Goal: Find contact information: Find contact information

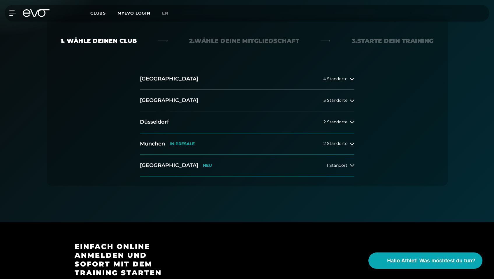
scroll to position [143, 0]
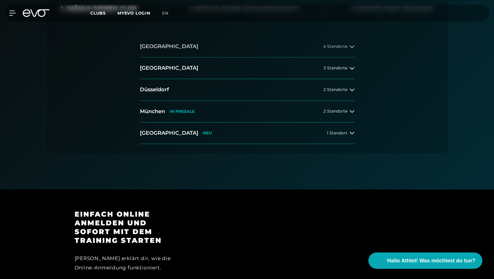
click at [151, 52] on button "[GEOGRAPHIC_DATA] 4 Standorte" at bounding box center [247, 47] width 214 height 22
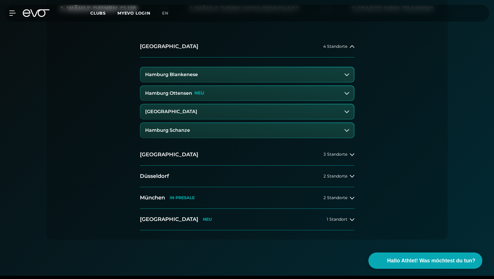
click at [164, 95] on h3 "Hamburg Ottensen" at bounding box center [168, 93] width 47 height 5
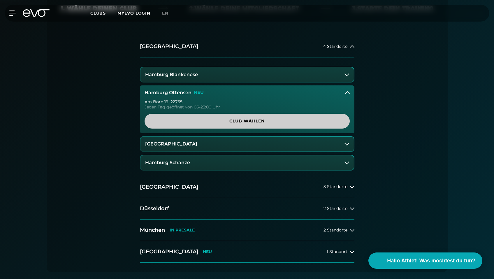
click at [203, 118] on link "Club wählen" at bounding box center [246, 121] width 205 height 15
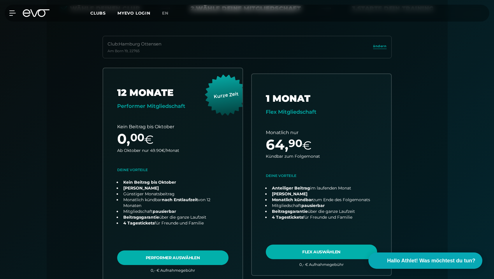
scroll to position [142, 0]
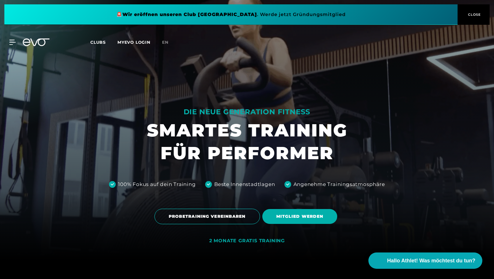
scroll to position [19, 0]
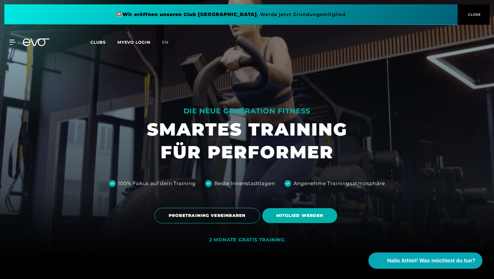
click at [477, 16] on span "CLOSE" at bounding box center [473, 14] width 14 height 5
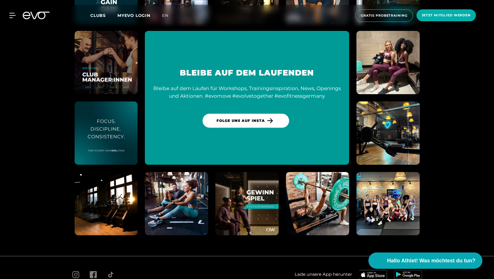
scroll to position [3486, 0]
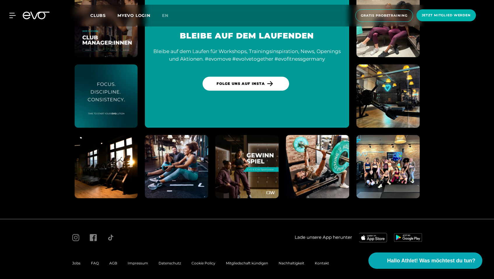
click at [17, 10] on div "MyEVO Login Über EVO Mitgliedschaften Probetraining TAGESPASS EVO Studios Düsse…" at bounding box center [246, 16] width 491 height 22
click at [12, 17] on icon at bounding box center [13, 15] width 8 height 5
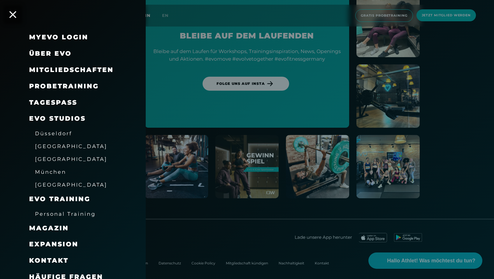
click at [45, 157] on span "[GEOGRAPHIC_DATA]" at bounding box center [71, 159] width 72 height 6
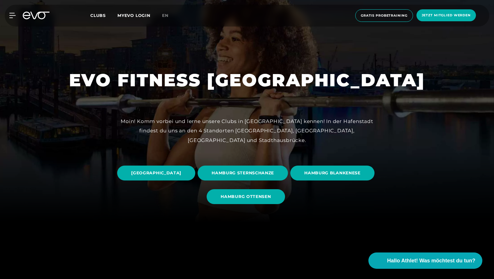
scroll to position [84, 0]
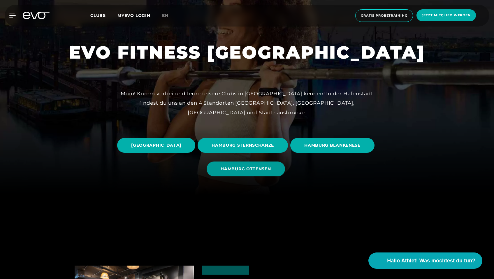
click at [277, 172] on span "HAMBURG OTTENSEN" at bounding box center [246, 168] width 78 height 15
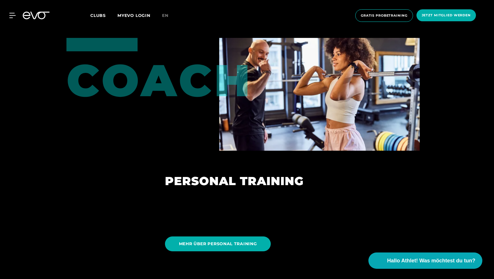
scroll to position [1484, 0]
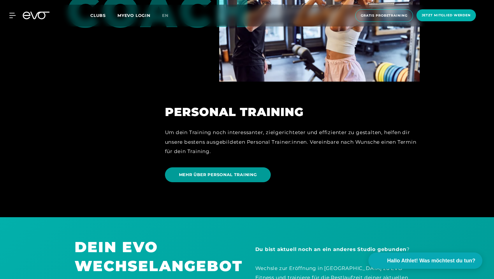
click at [256, 178] on span "MEHR ÜBER PERSONAL TRAINING" at bounding box center [218, 175] width 78 height 6
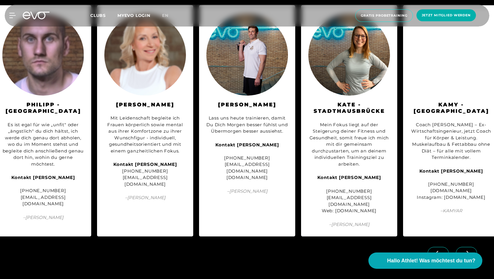
scroll to position [0, 107]
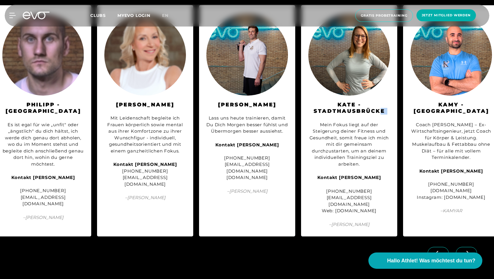
drag, startPoint x: 379, startPoint y: 133, endPoint x: 322, endPoint y: 136, distance: 57.5
click at [321, 137] on div "KATE - STADTHAUSBRÜCKE Mein Fokus liegt auf der Steigerung deiner Fitness und G…" at bounding box center [349, 121] width 82 height 214
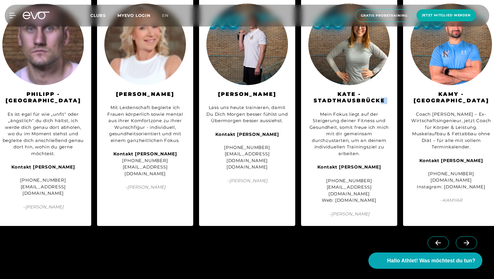
scroll to position [1326, 0]
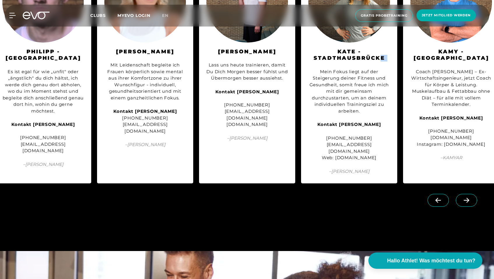
drag, startPoint x: 475, startPoint y: 191, endPoint x: 426, endPoint y: 193, distance: 48.7
click at [426, 148] on div "Kontakt Kamyar Sadeghi +49 176 4201 7729 www.coachkamy.de Instagram: couchkamy.…" at bounding box center [451, 131] width 82 height 33
copy div "www.coachkamy.de"
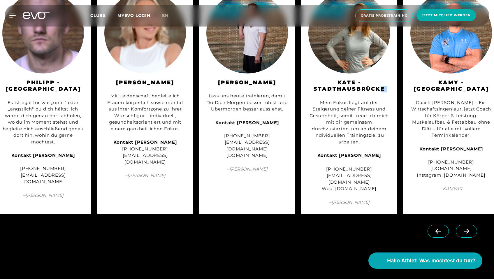
scroll to position [1296, 0]
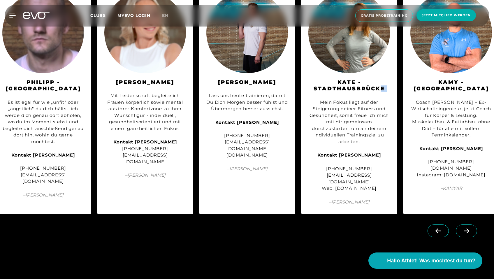
drag, startPoint x: 389, startPoint y: 220, endPoint x: 325, endPoint y: 221, distance: 64.1
click at [325, 192] on div "+49 151 64616842 fitundgesund@kateniedermayer.de Web: www.kateniedermayer.de" at bounding box center [349, 178] width 82 height 26
copy div "www.kateniedermayer.de"
